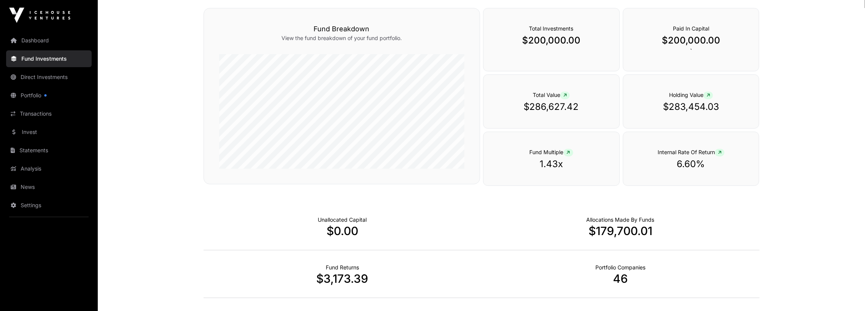
scroll to position [95, 0]
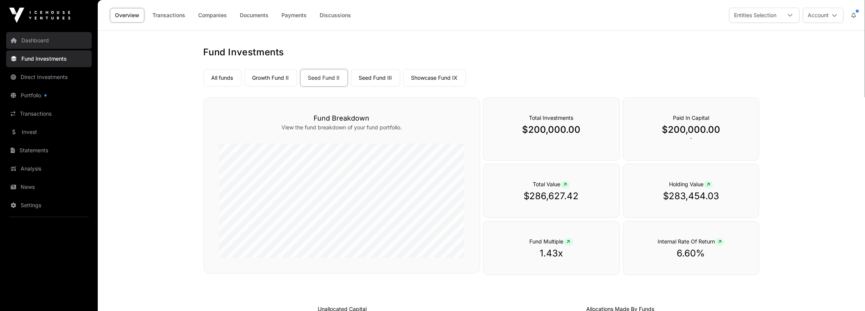
click at [44, 42] on link "Dashboard" at bounding box center [49, 40] width 86 height 17
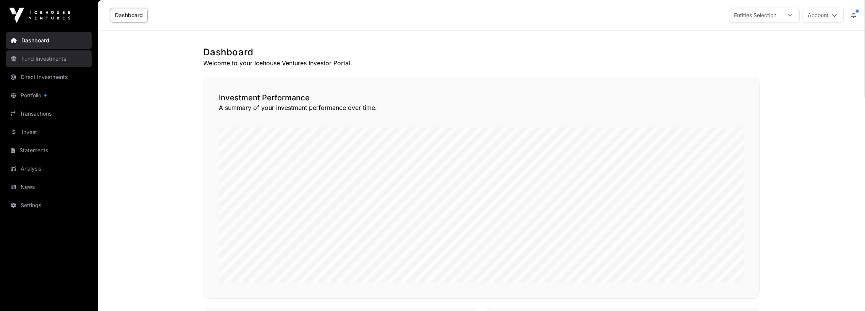
click at [42, 66] on link "Fund Investments" at bounding box center [49, 58] width 86 height 17
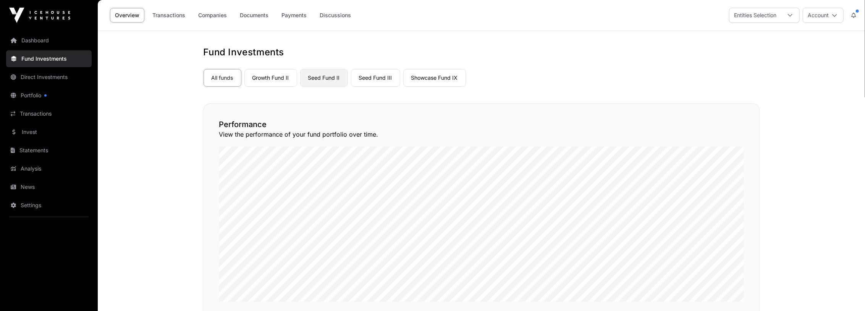
click at [311, 80] on link "Seed Fund II" at bounding box center [324, 78] width 48 height 18
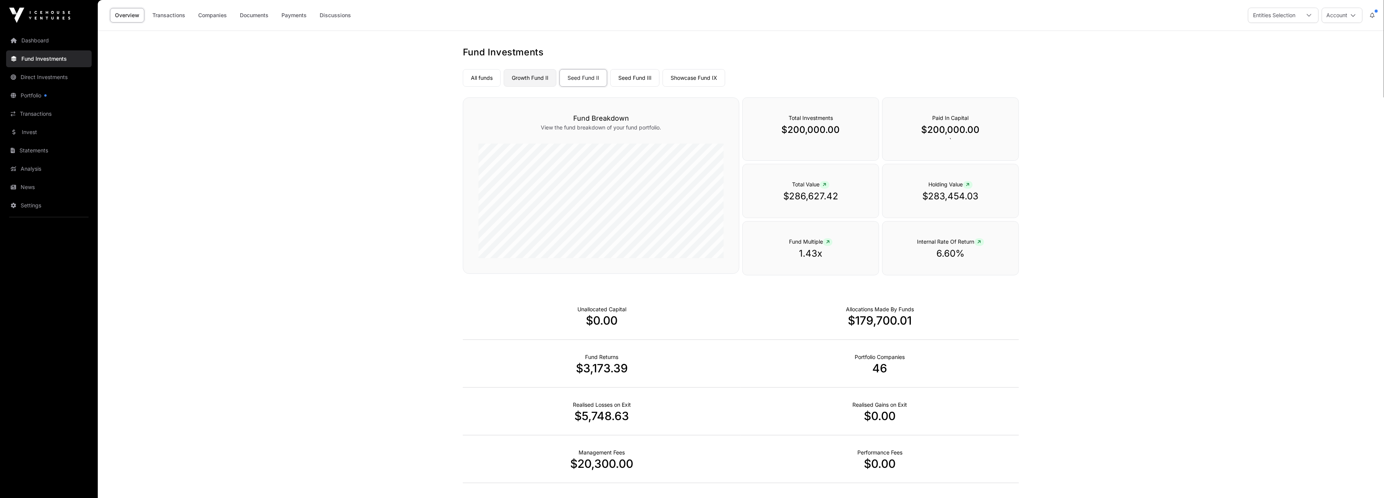
click at [536, 78] on link "Growth Fund II" at bounding box center [530, 78] width 53 height 18
click at [644, 75] on link "Seed Fund III" at bounding box center [634, 78] width 49 height 18
click at [706, 74] on link "Showcase Fund IX" at bounding box center [693, 78] width 63 height 18
click at [50, 36] on link "Dashboard" at bounding box center [49, 40] width 86 height 17
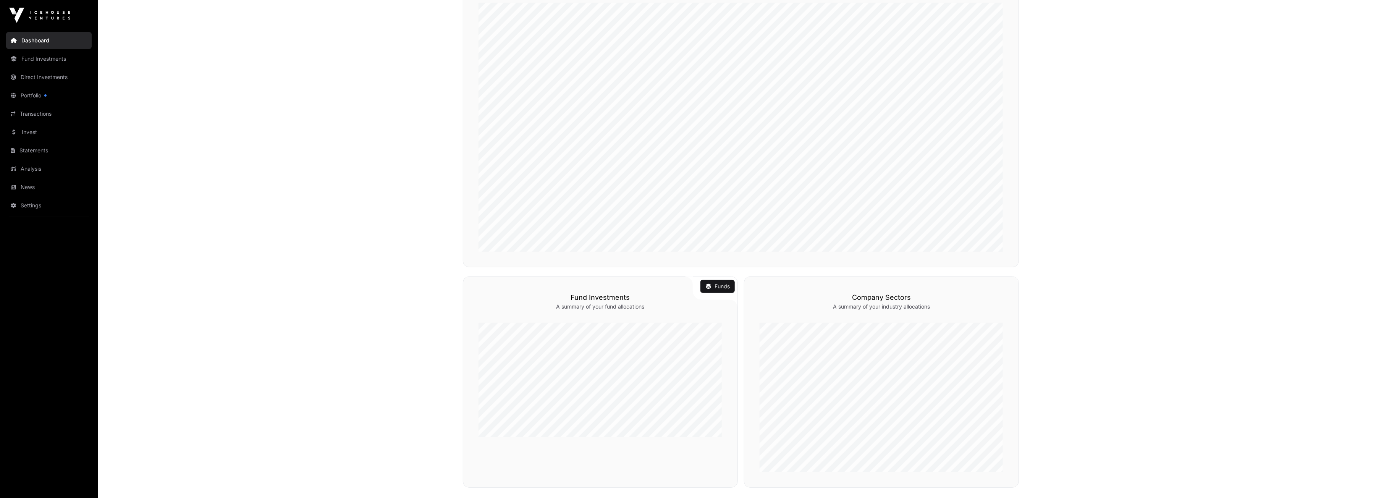
scroll to position [331, 0]
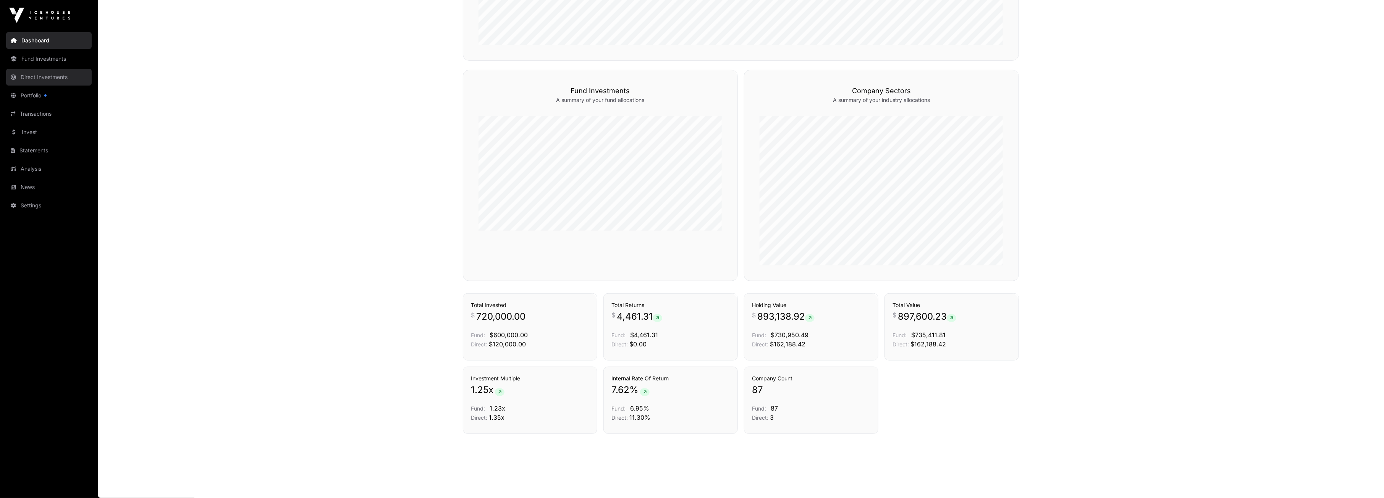
click at [45, 78] on link "Direct Investments" at bounding box center [49, 77] width 86 height 17
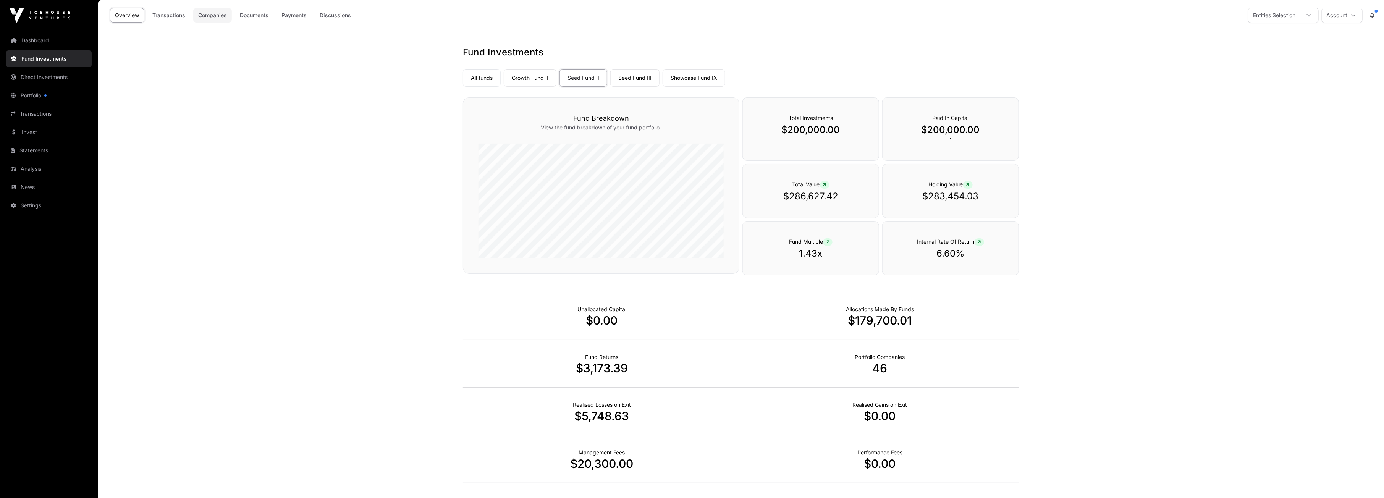
click at [210, 14] on link "Companies" at bounding box center [212, 15] width 39 height 15
click at [216, 12] on link "Companies" at bounding box center [212, 15] width 39 height 15
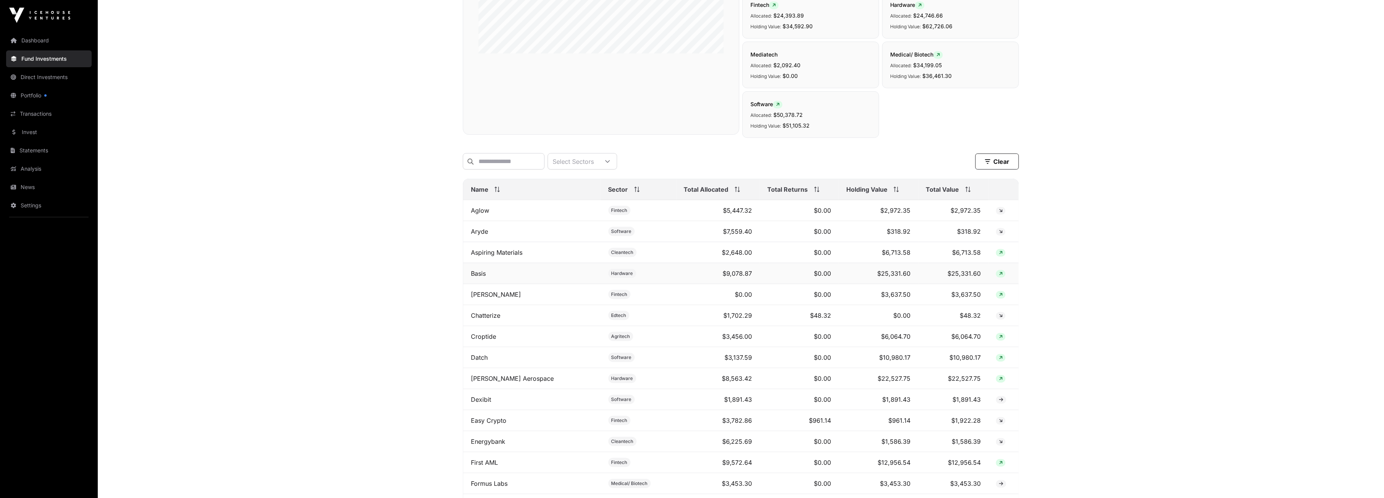
scroll to position [229, 0]
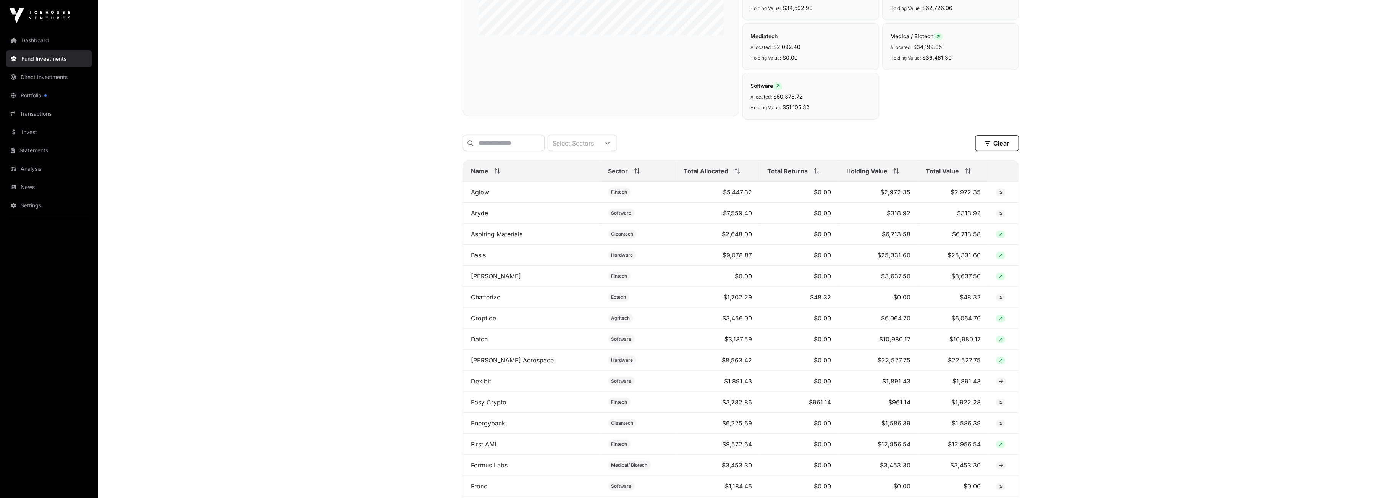
drag, startPoint x: 513, startPoint y: 260, endPoint x: 247, endPoint y: 330, distance: 275.2
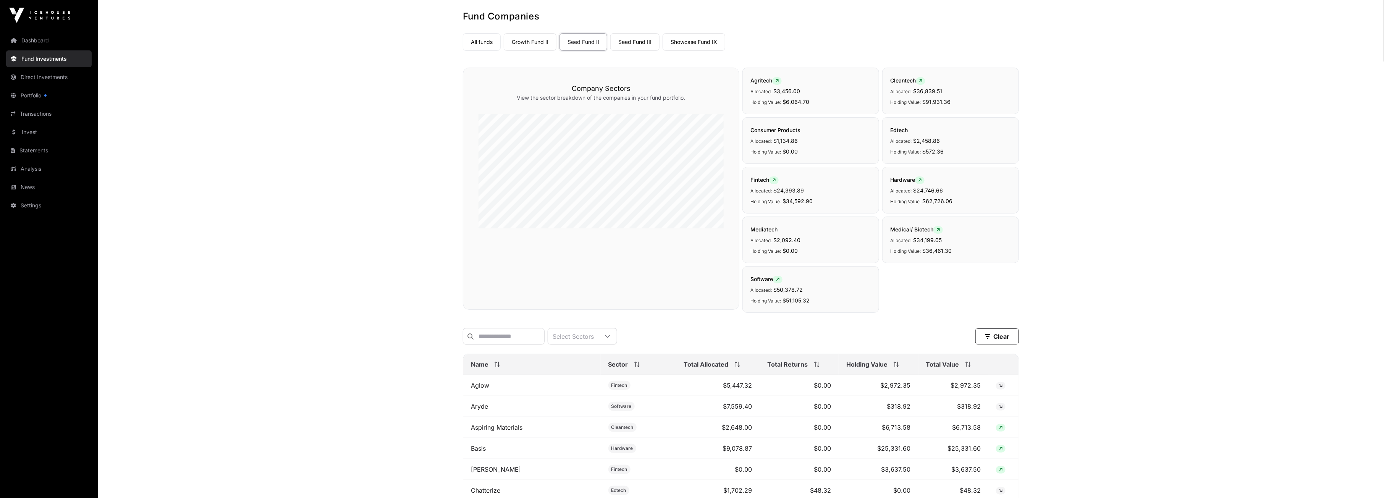
scroll to position [0, 0]
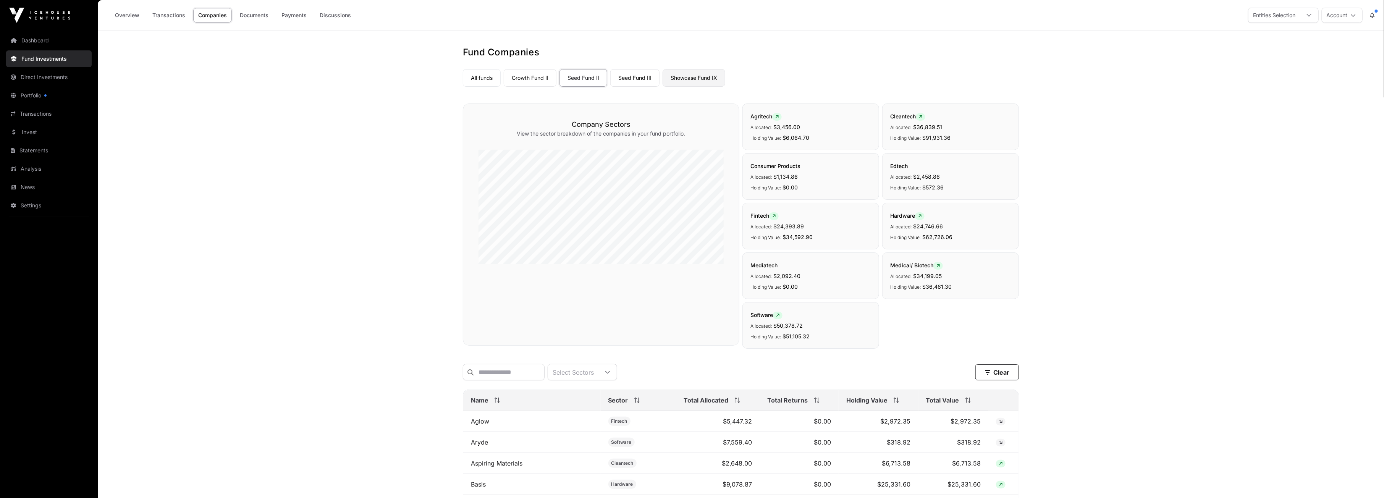
click at [711, 74] on link "Showcase Fund IX" at bounding box center [693, 78] width 63 height 18
